Goal: Find specific page/section: Find specific page/section

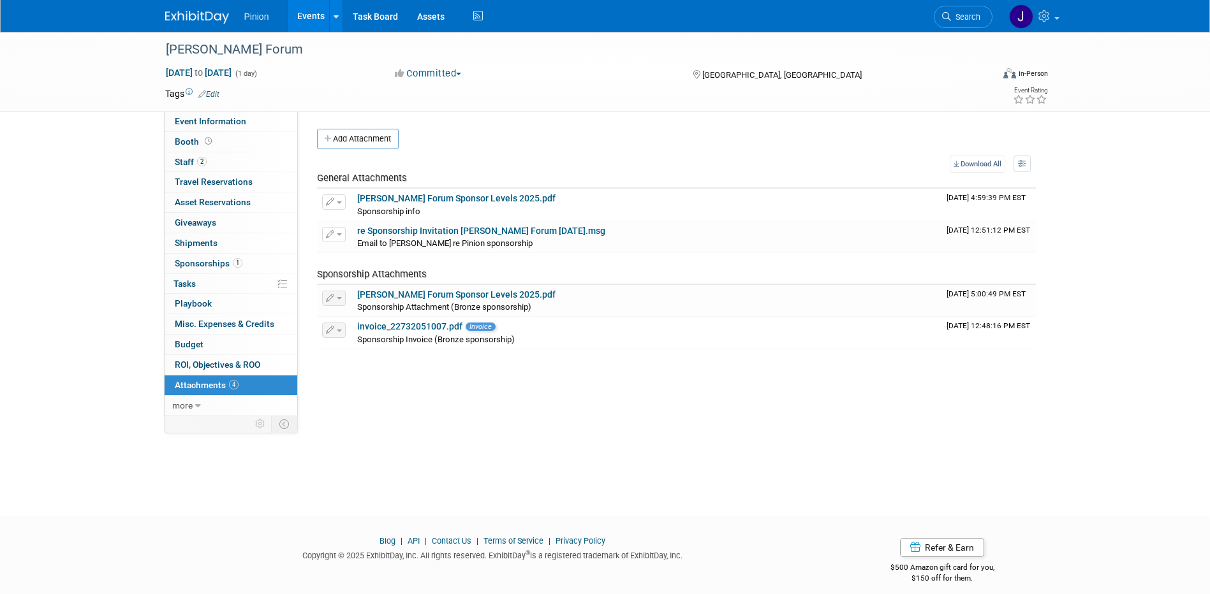
click at [177, 13] on img at bounding box center [197, 17] width 64 height 13
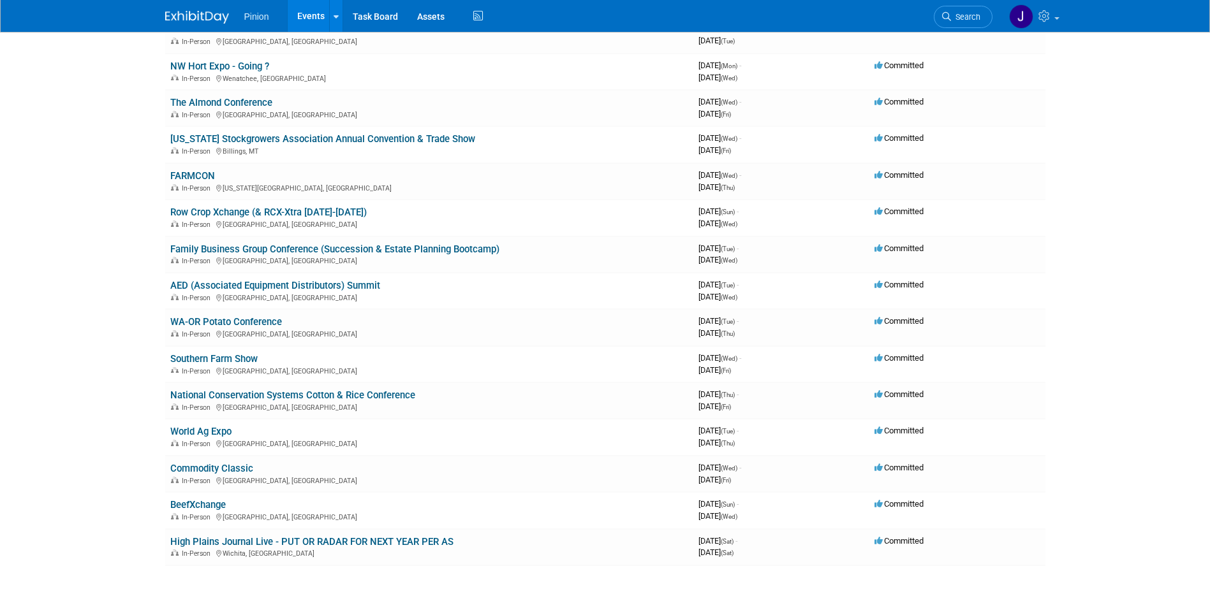
scroll to position [859, 0]
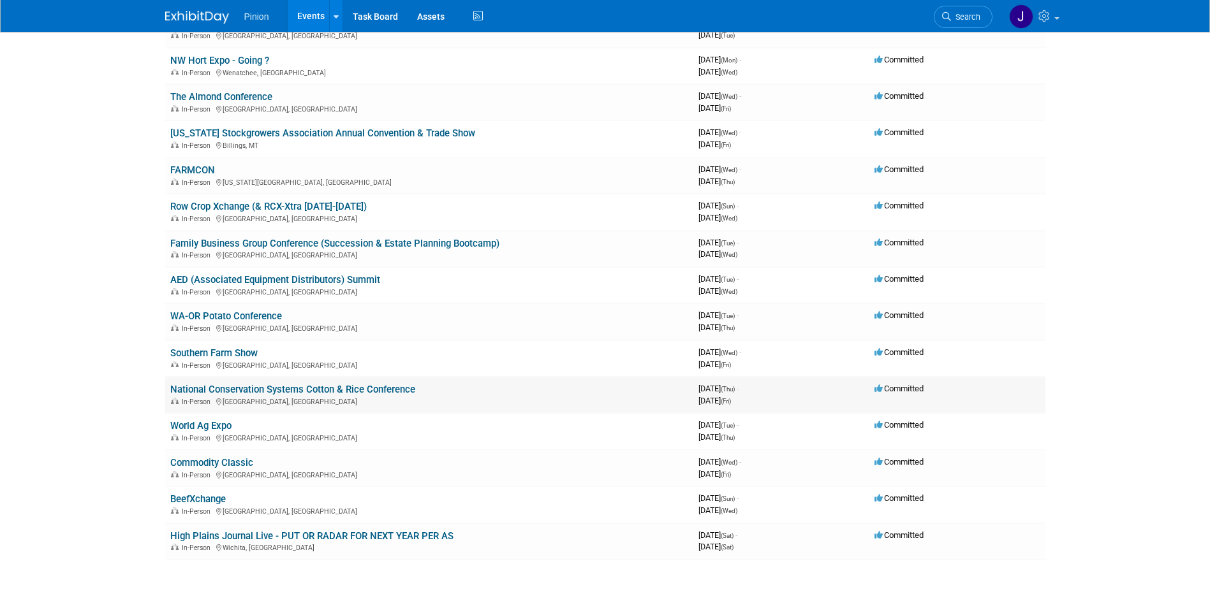
click at [357, 391] on link "National Conservation Systems Cotton & Rice Conference" at bounding box center [292, 389] width 245 height 11
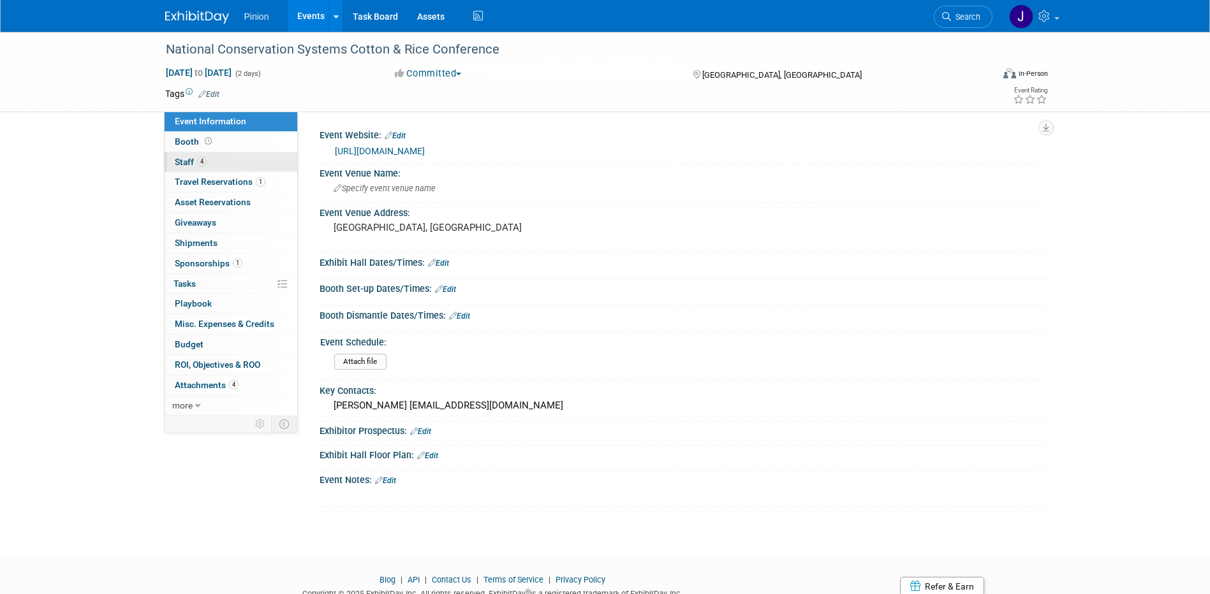
click at [214, 160] on link "4 Staff 4" at bounding box center [231, 162] width 133 height 20
